Goal: Navigation & Orientation: Find specific page/section

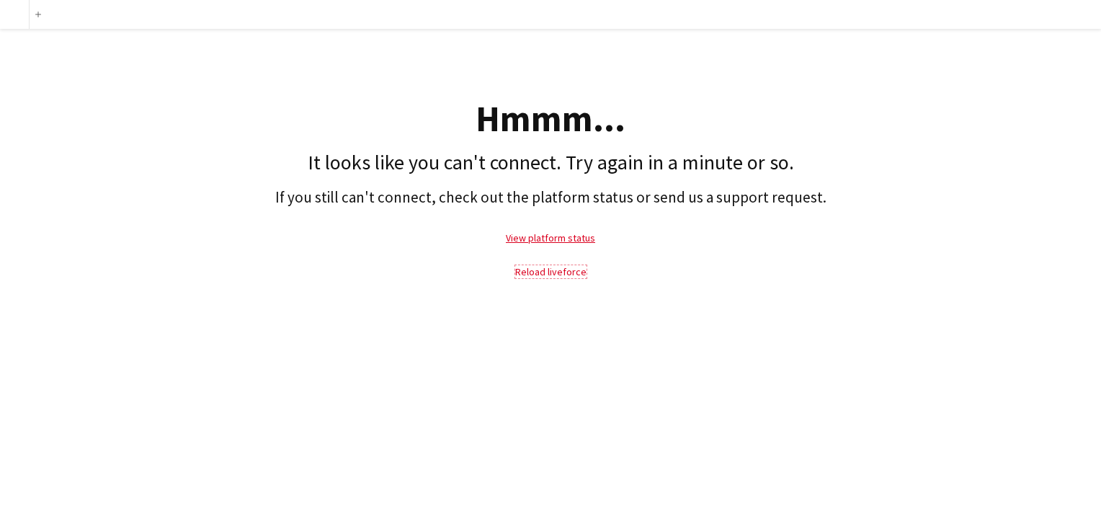
click at [557, 272] on link "Reload liveforce" at bounding box center [550, 271] width 71 height 13
click at [539, 270] on link "Reload liveforce" at bounding box center [550, 271] width 71 height 13
